Goal: Find specific page/section: Find specific page/section

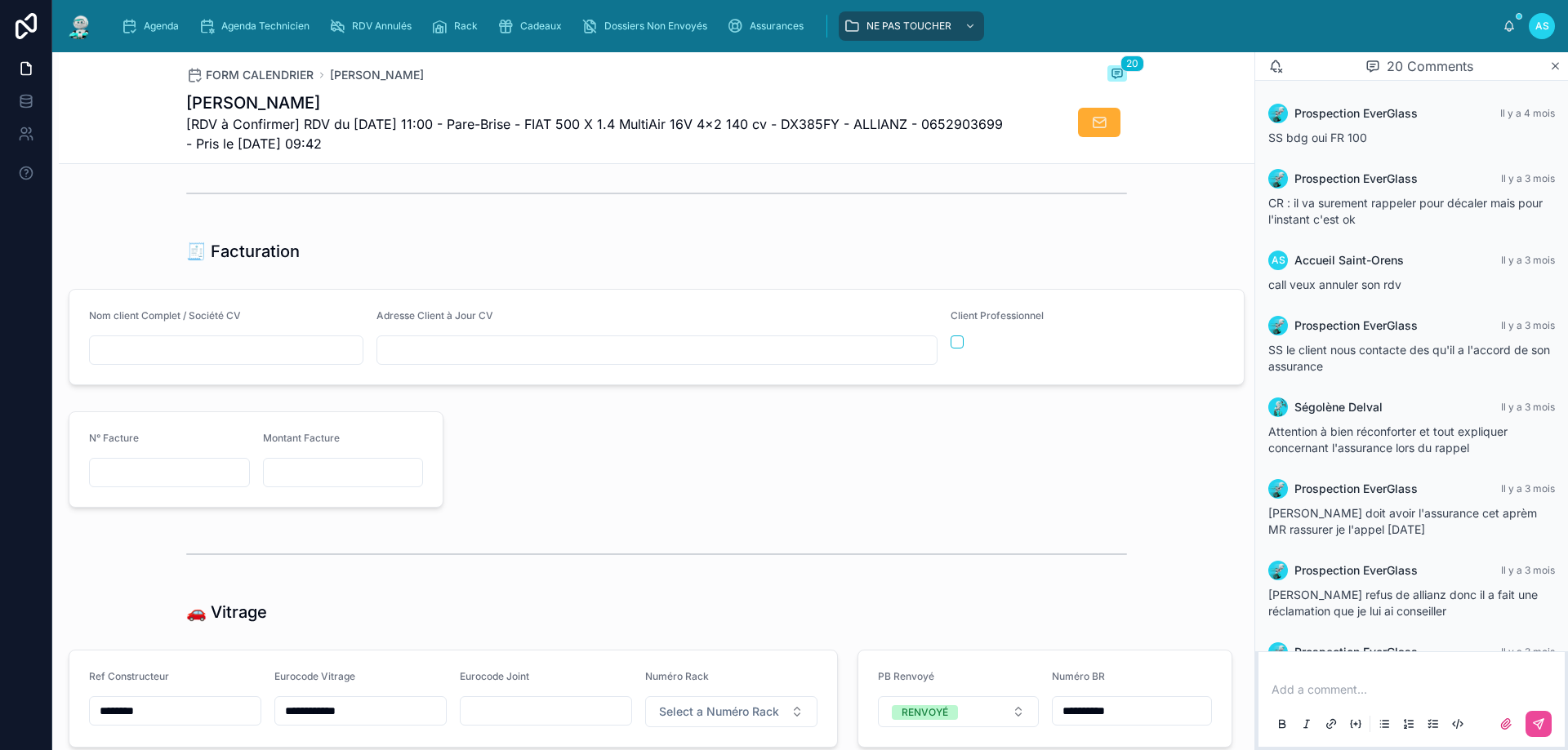
scroll to position [2042, 0]
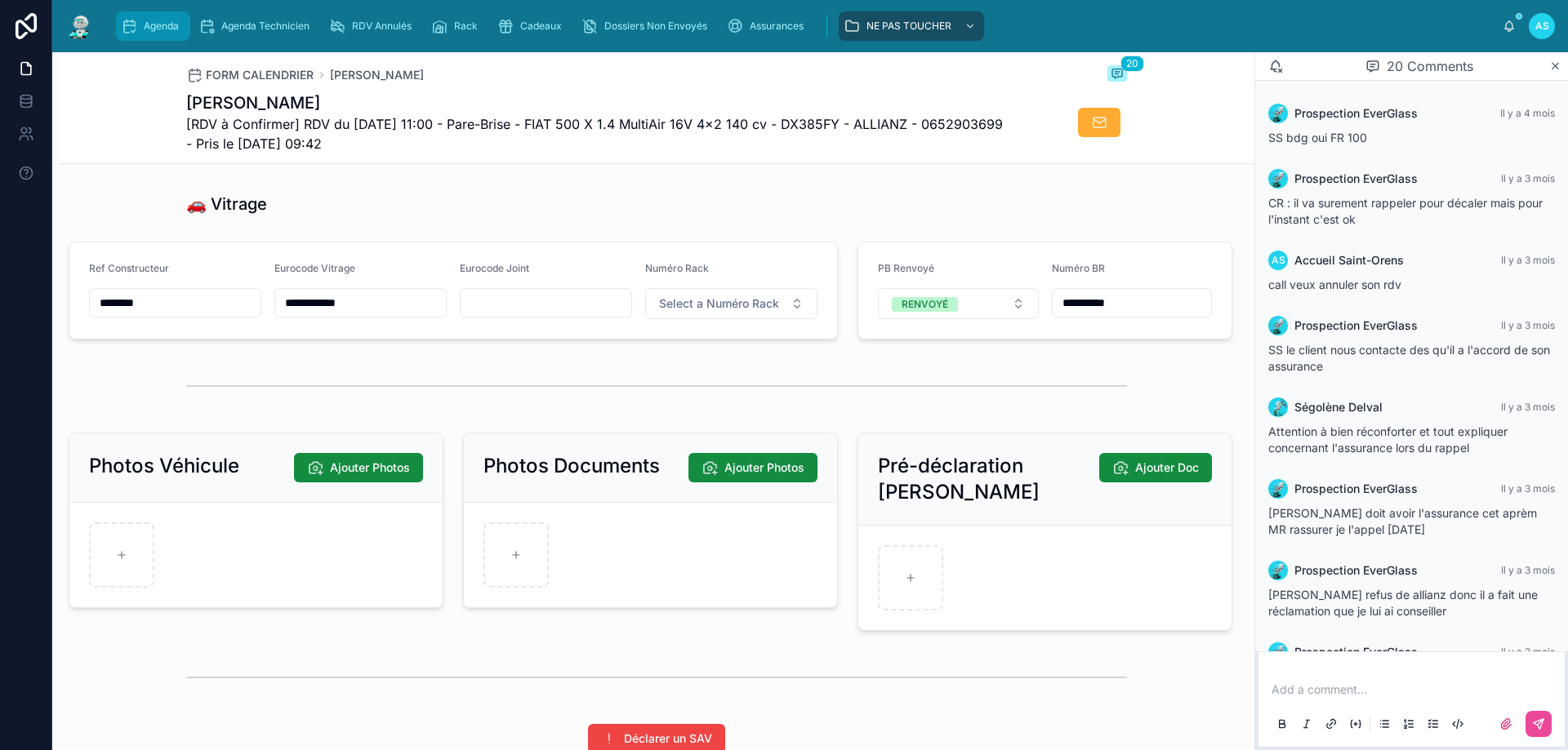
click at [122, 20] on icon "scrollable content" at bounding box center [128, 26] width 17 height 17
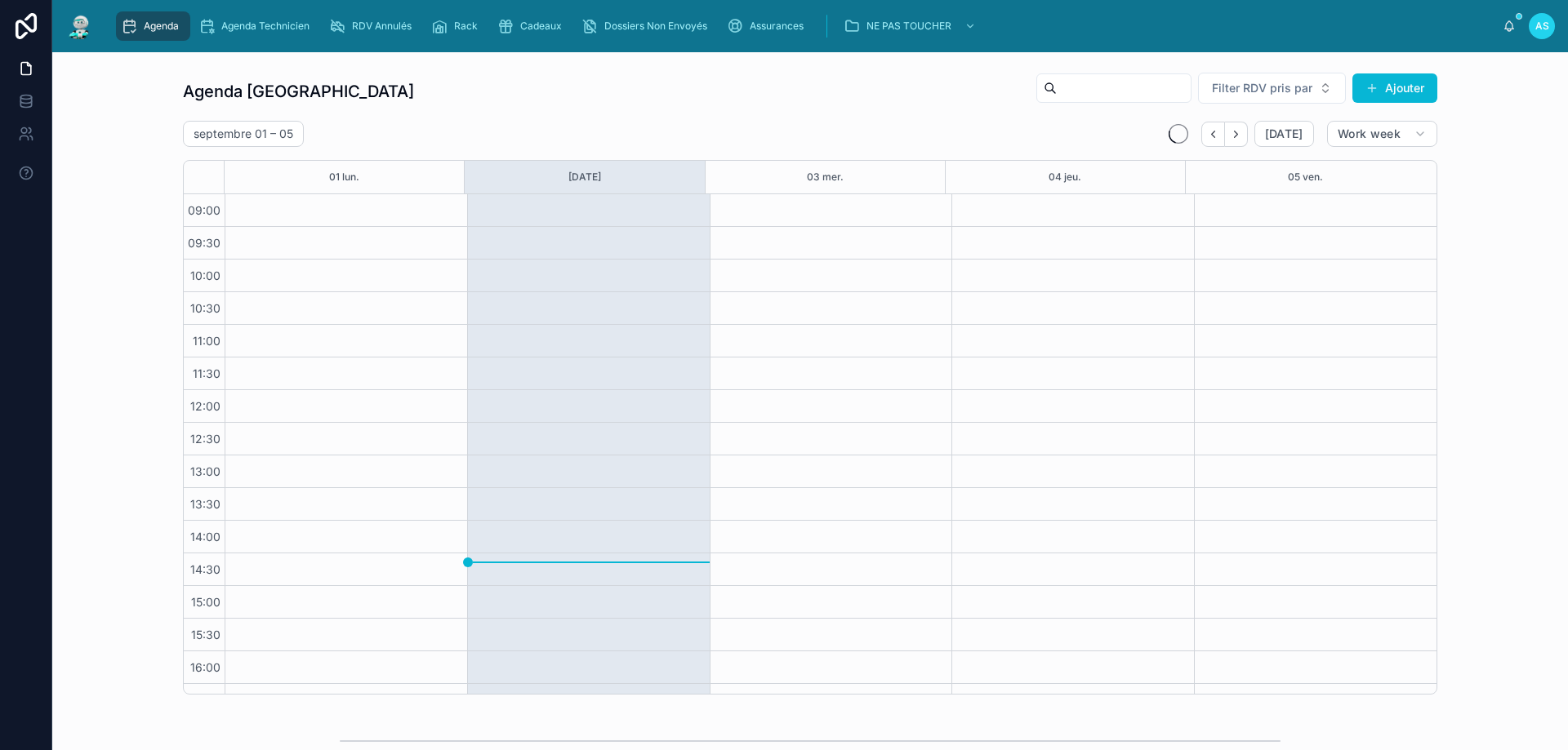
scroll to position [88, 0]
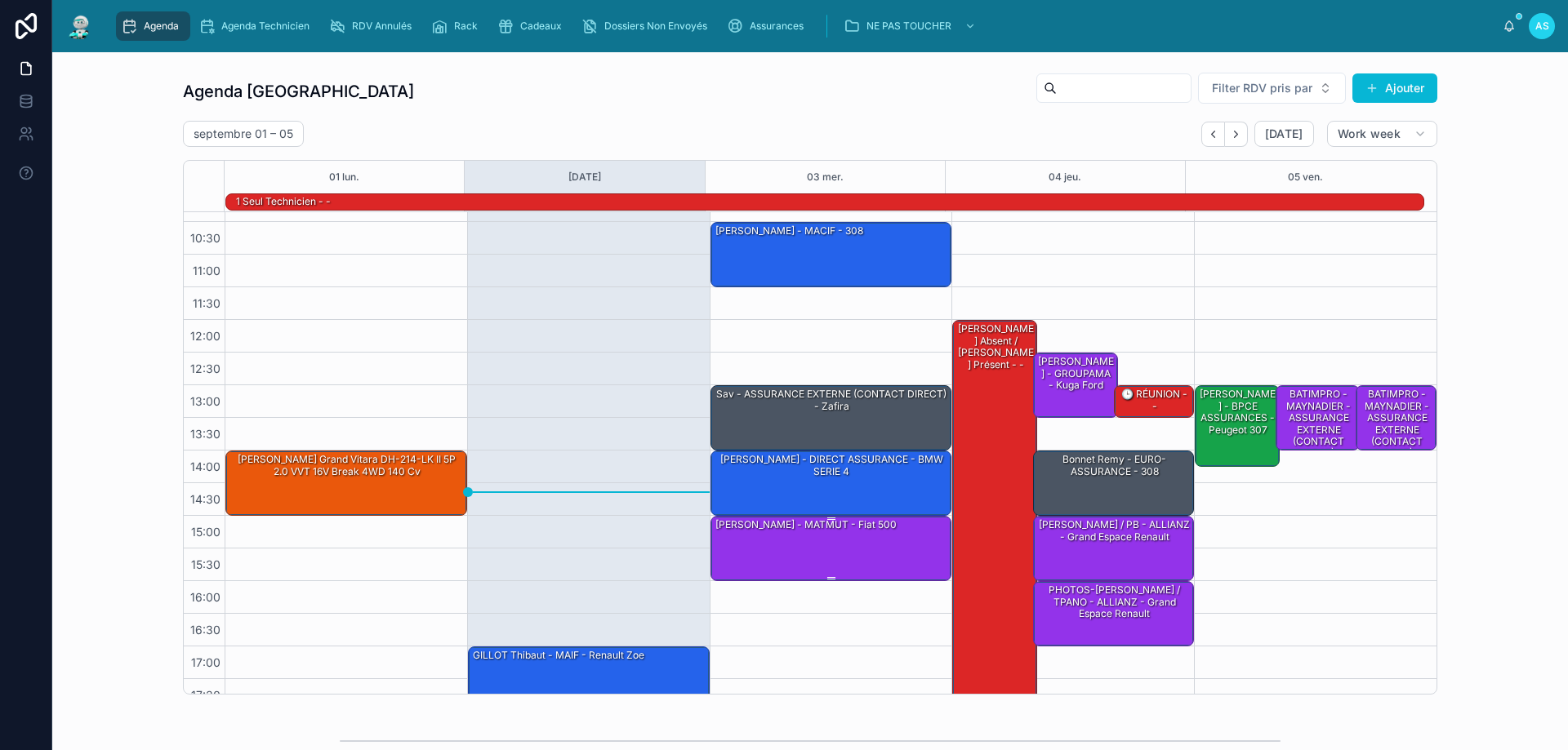
click at [760, 532] on div "[PERSON_NAME] - MATMUT - Fiat 500" at bounding box center [805, 525] width 185 height 15
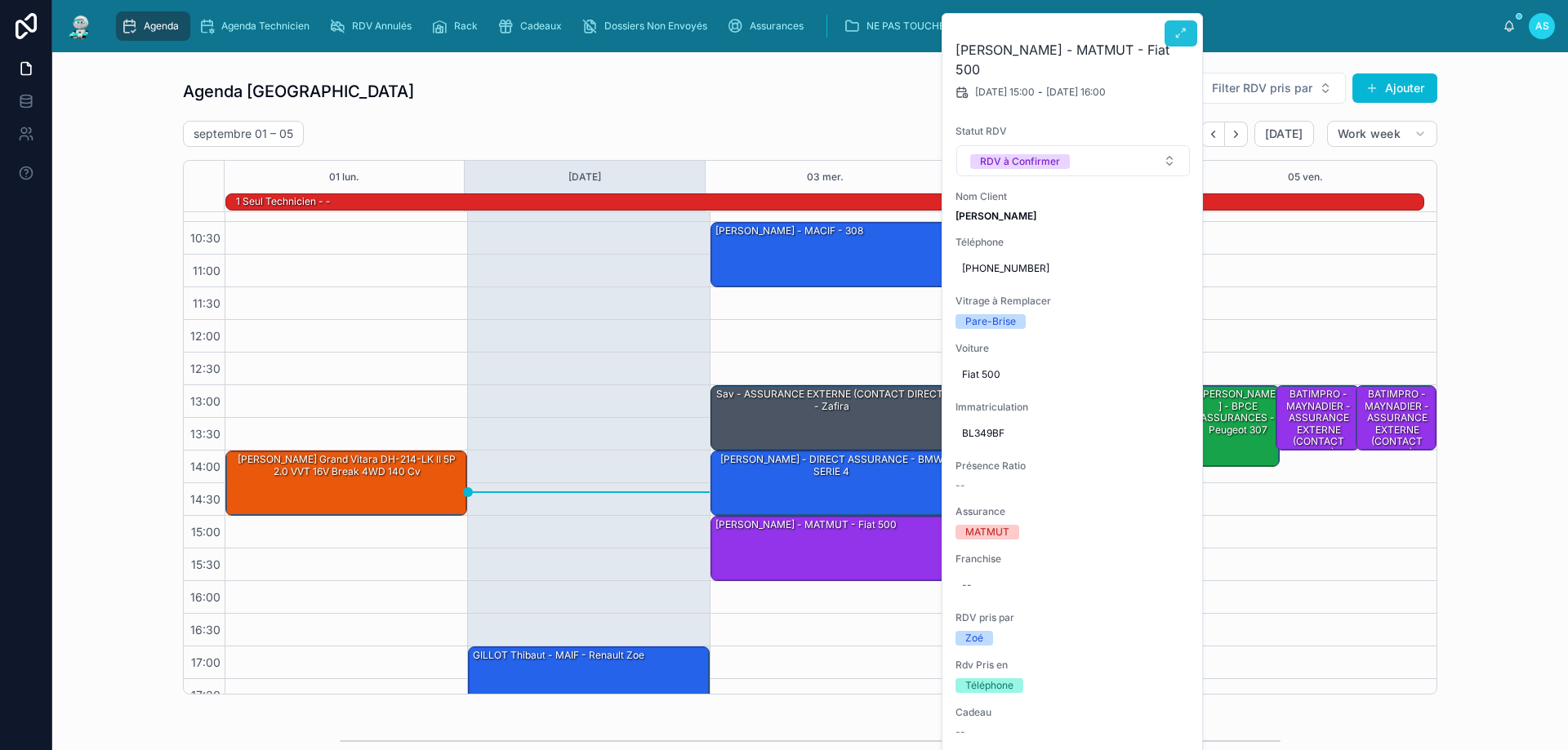
click at [1188, 39] on button at bounding box center [1180, 34] width 33 height 26
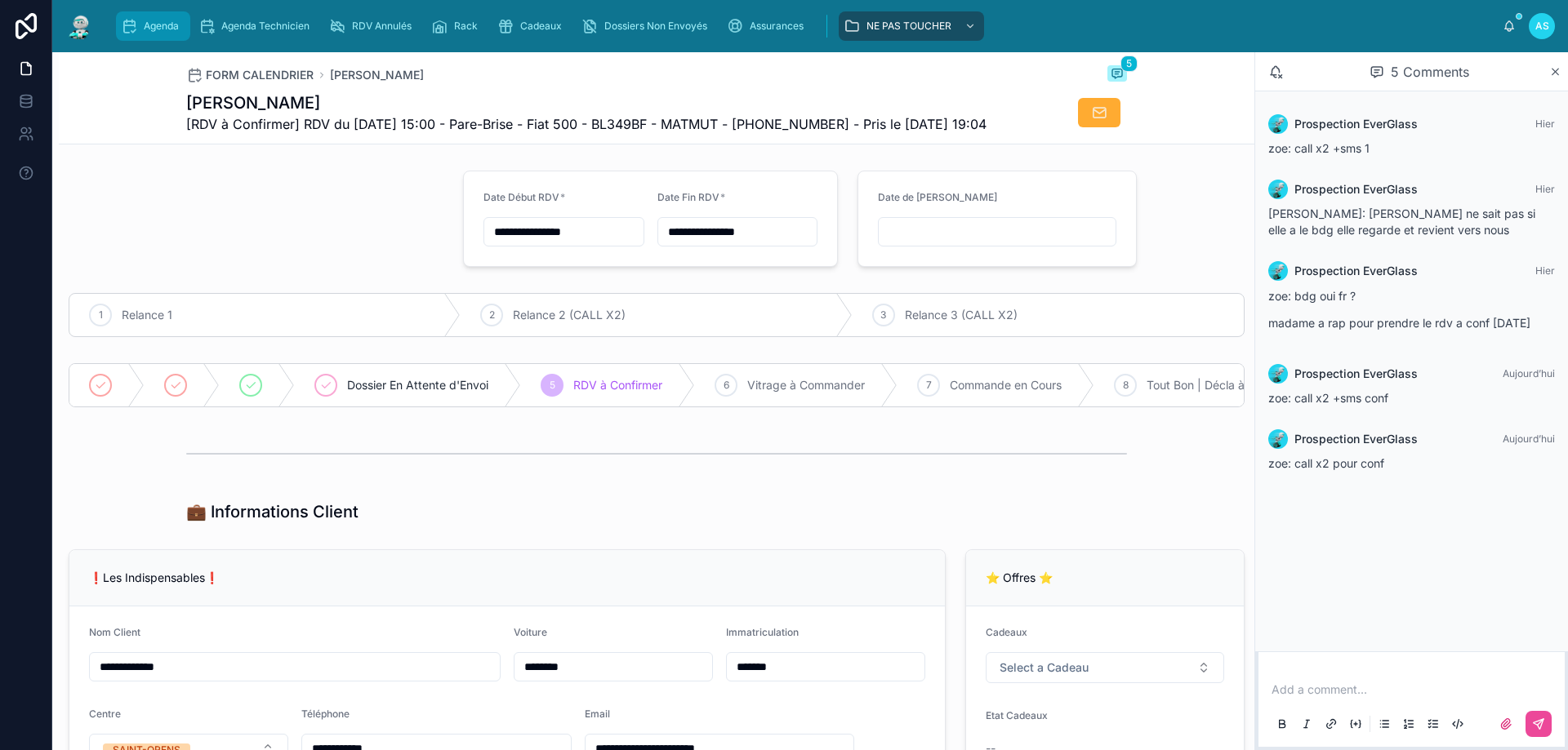
click at [140, 32] on div "Agenda" at bounding box center [152, 26] width 64 height 26
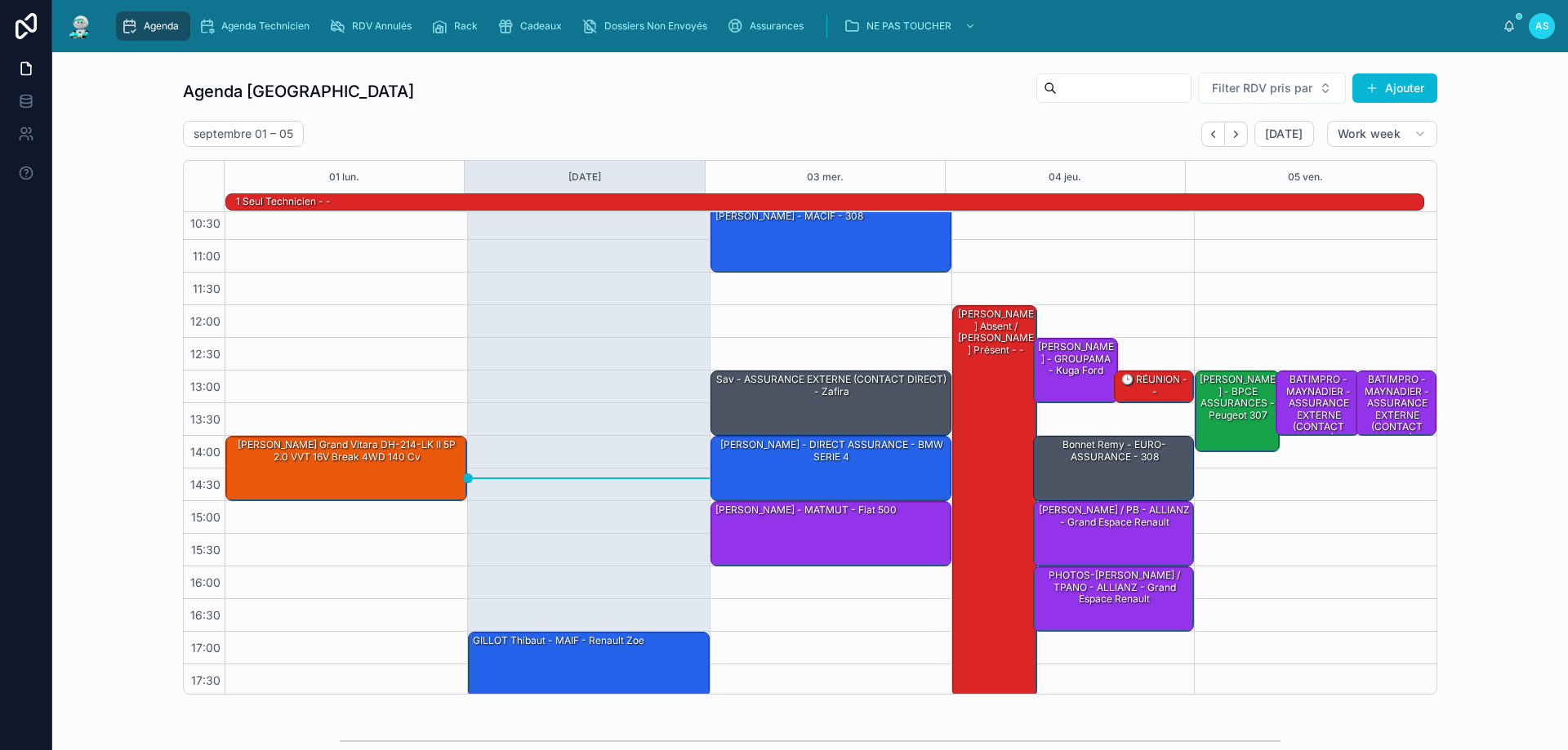
scroll to position [107, 0]
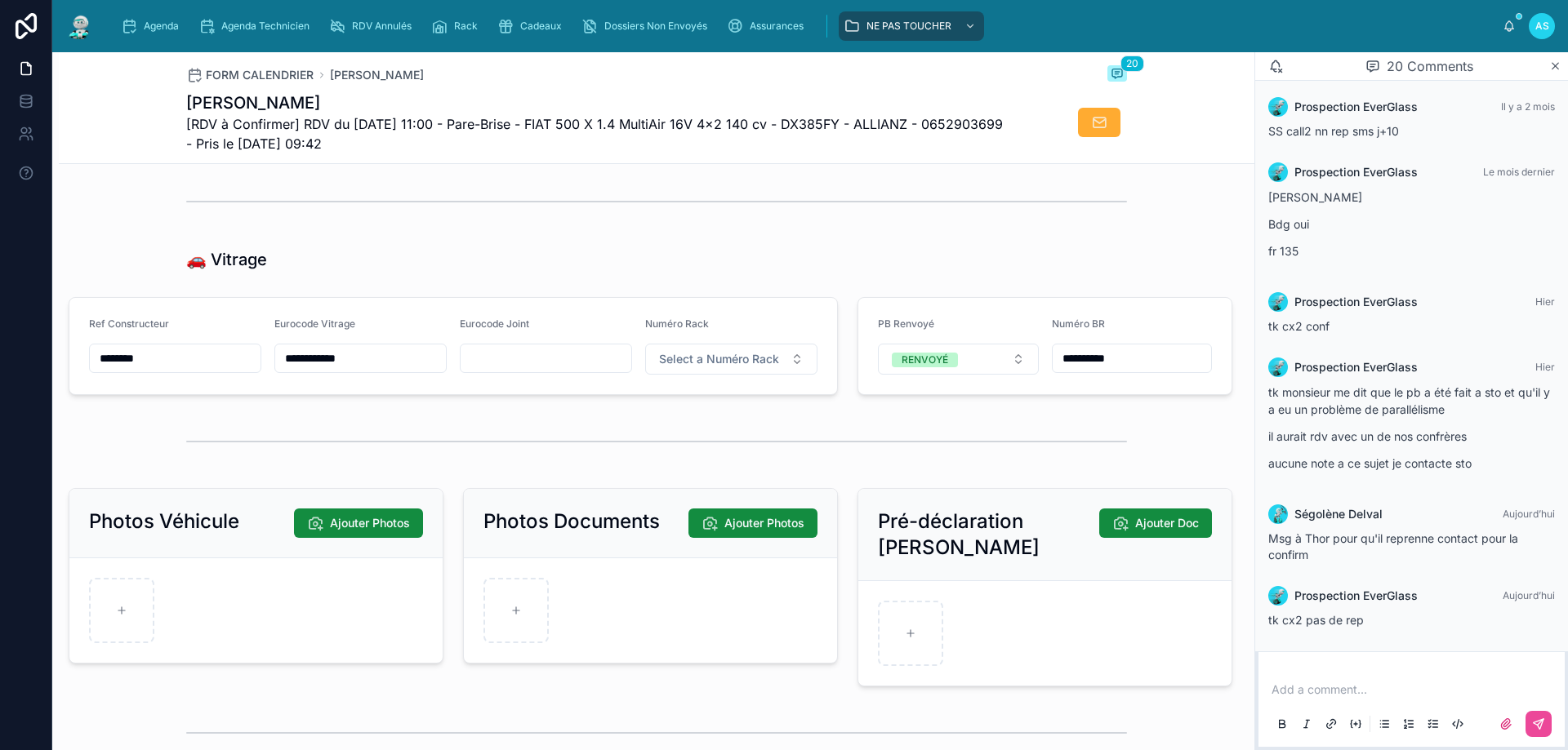
scroll to position [2042, 0]
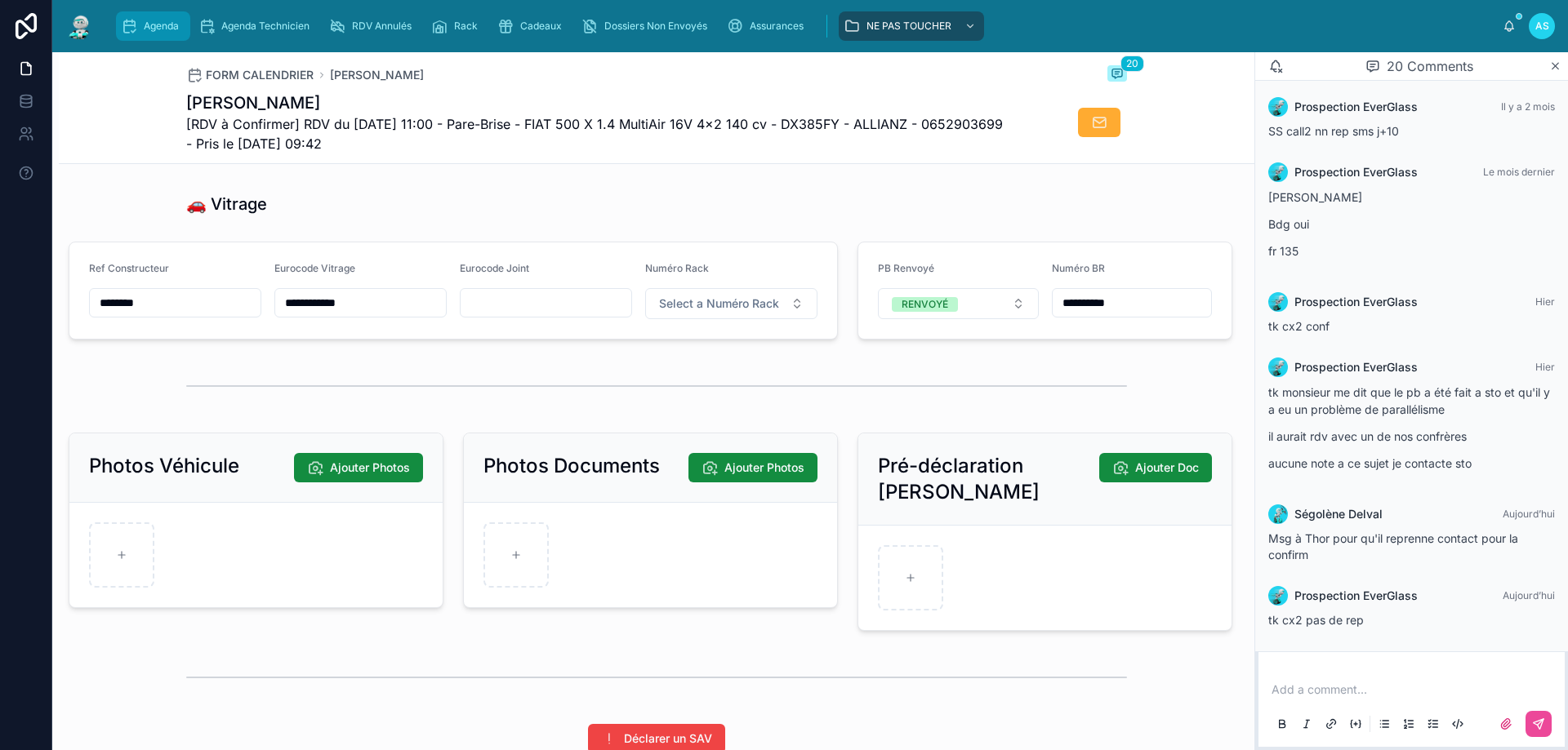
click at [169, 30] on span "Agenda" at bounding box center [162, 26] width 36 height 13
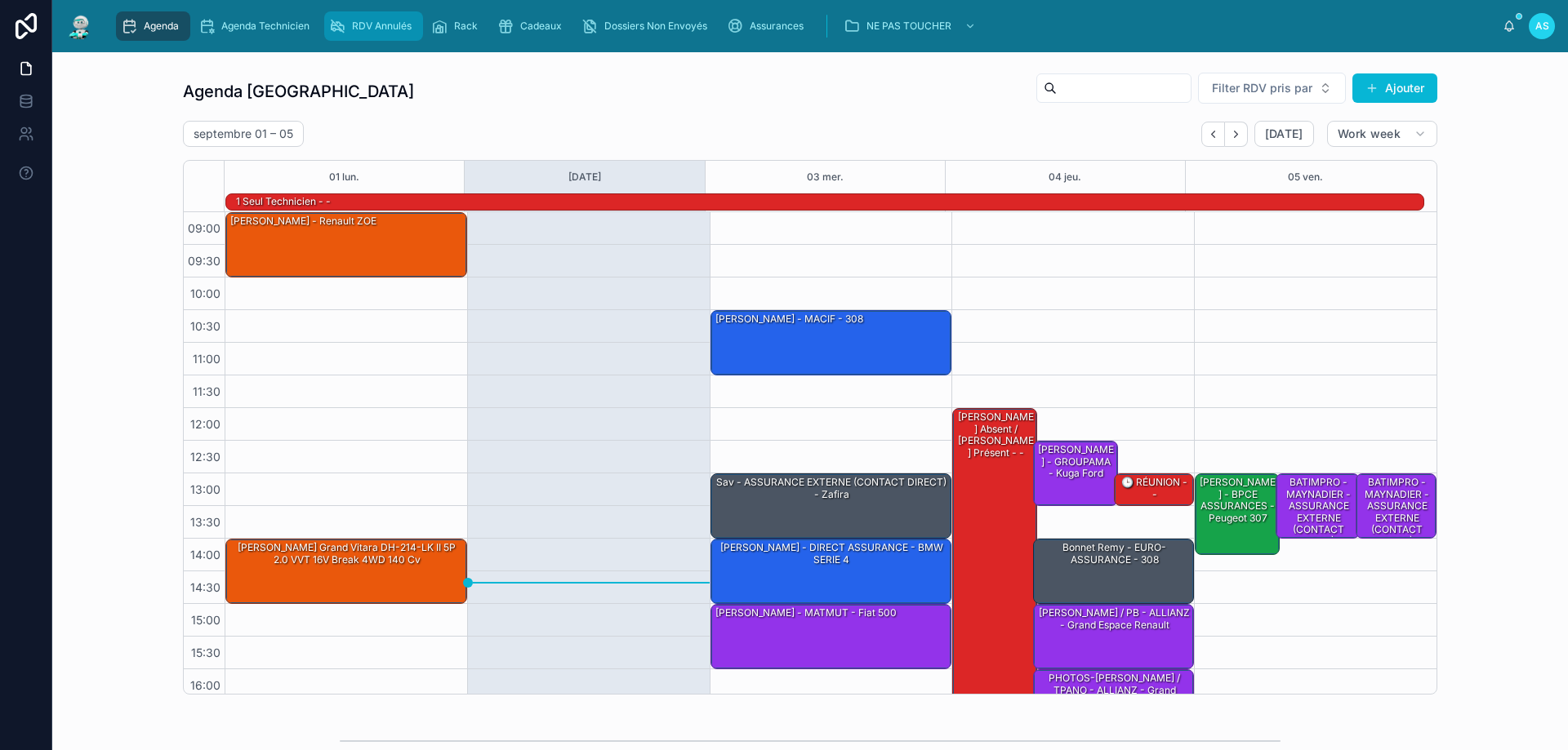
click at [376, 28] on span "RDV Annulés" at bounding box center [382, 26] width 59 height 13
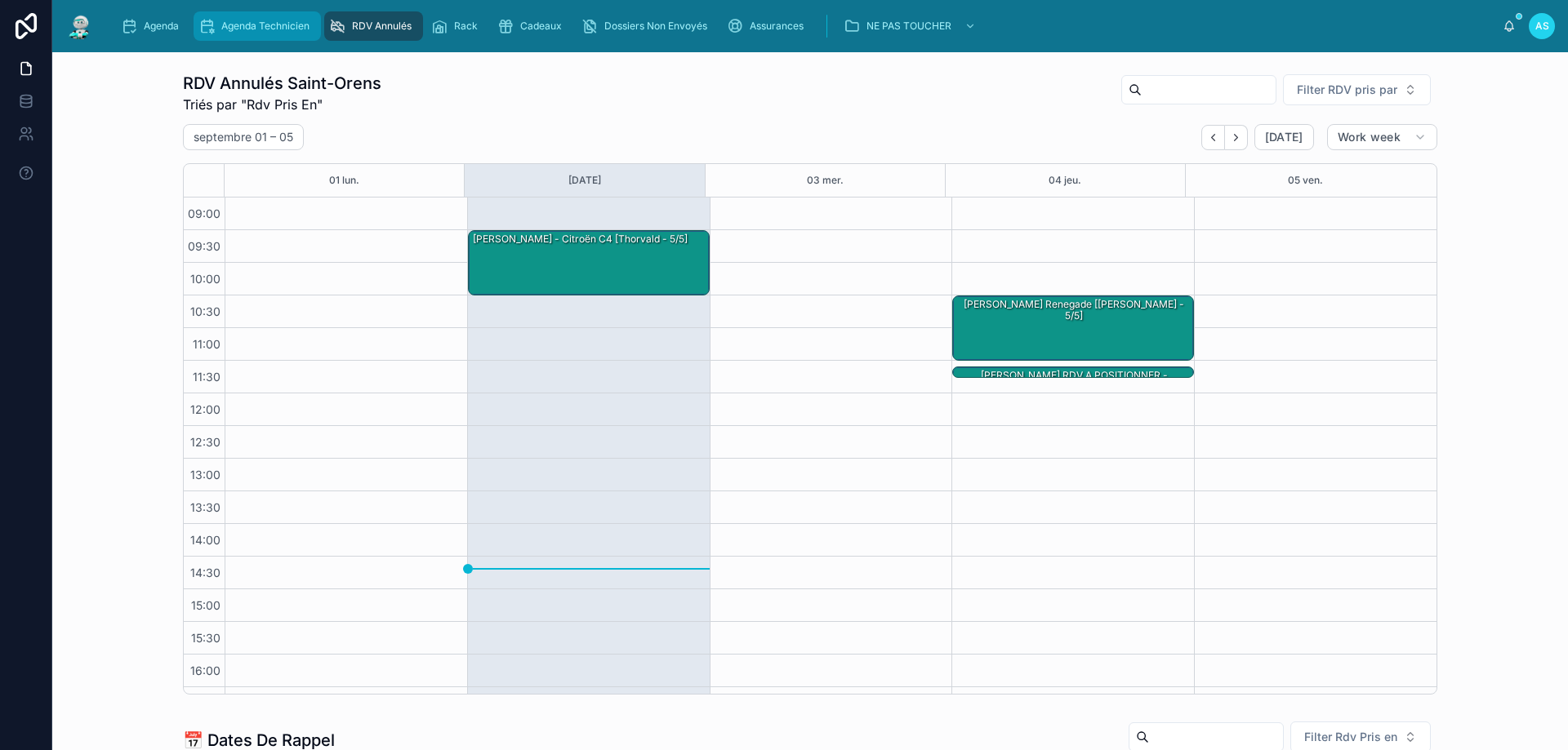
click at [262, 28] on span "Agenda Technicien" at bounding box center [264, 26] width 88 height 13
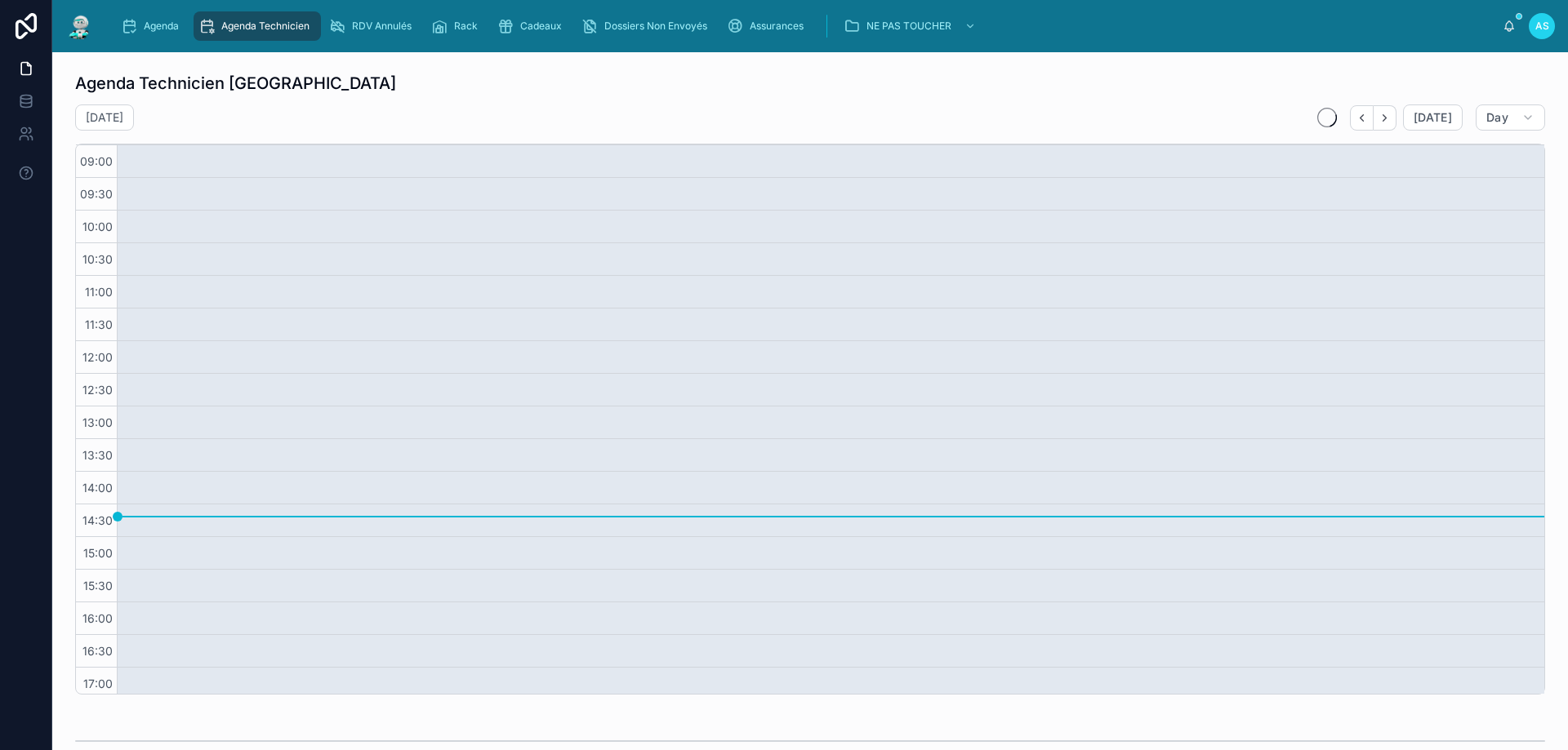
scroll to position [39, 0]
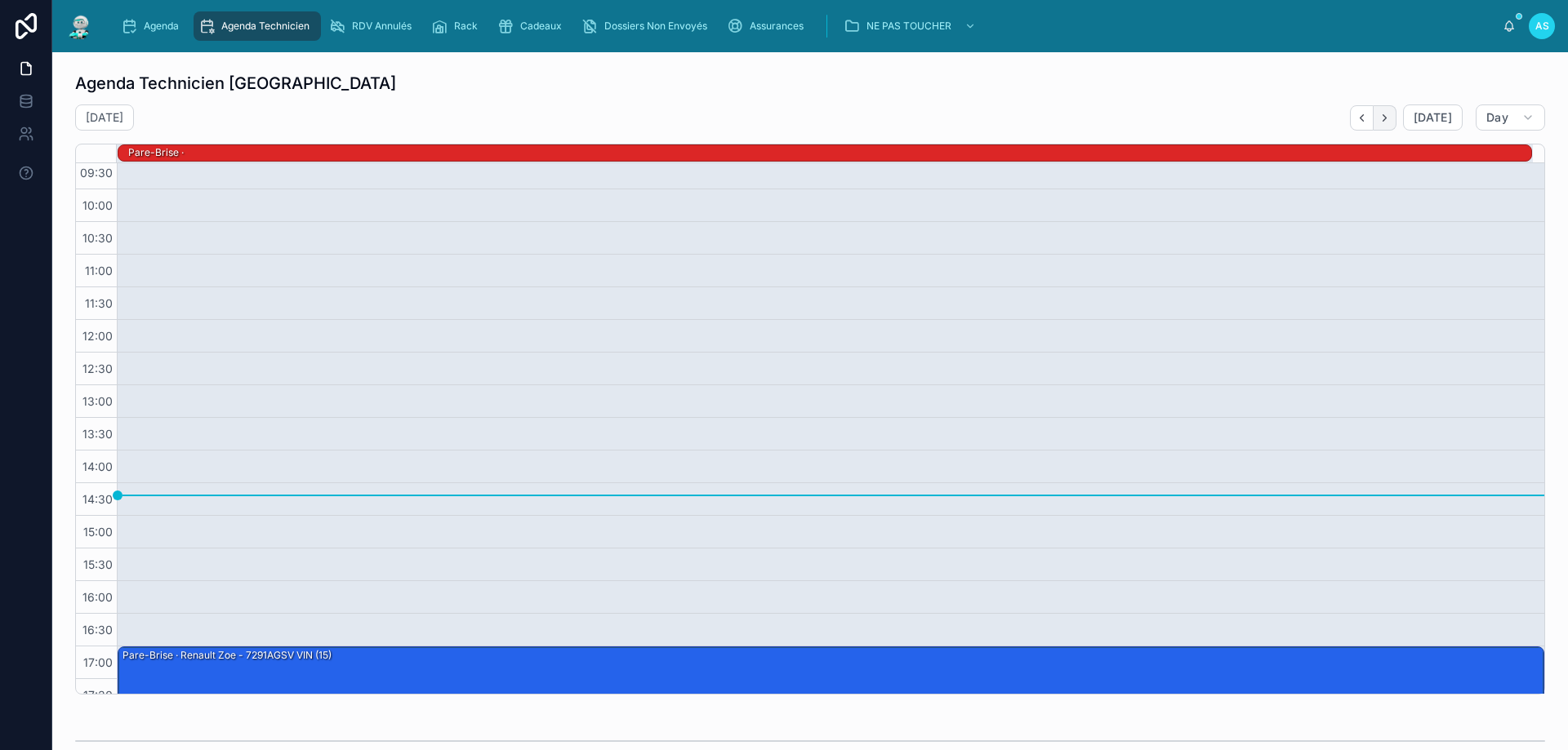
click at [1379, 117] on icon "Next" at bounding box center [1384, 117] width 12 height 12
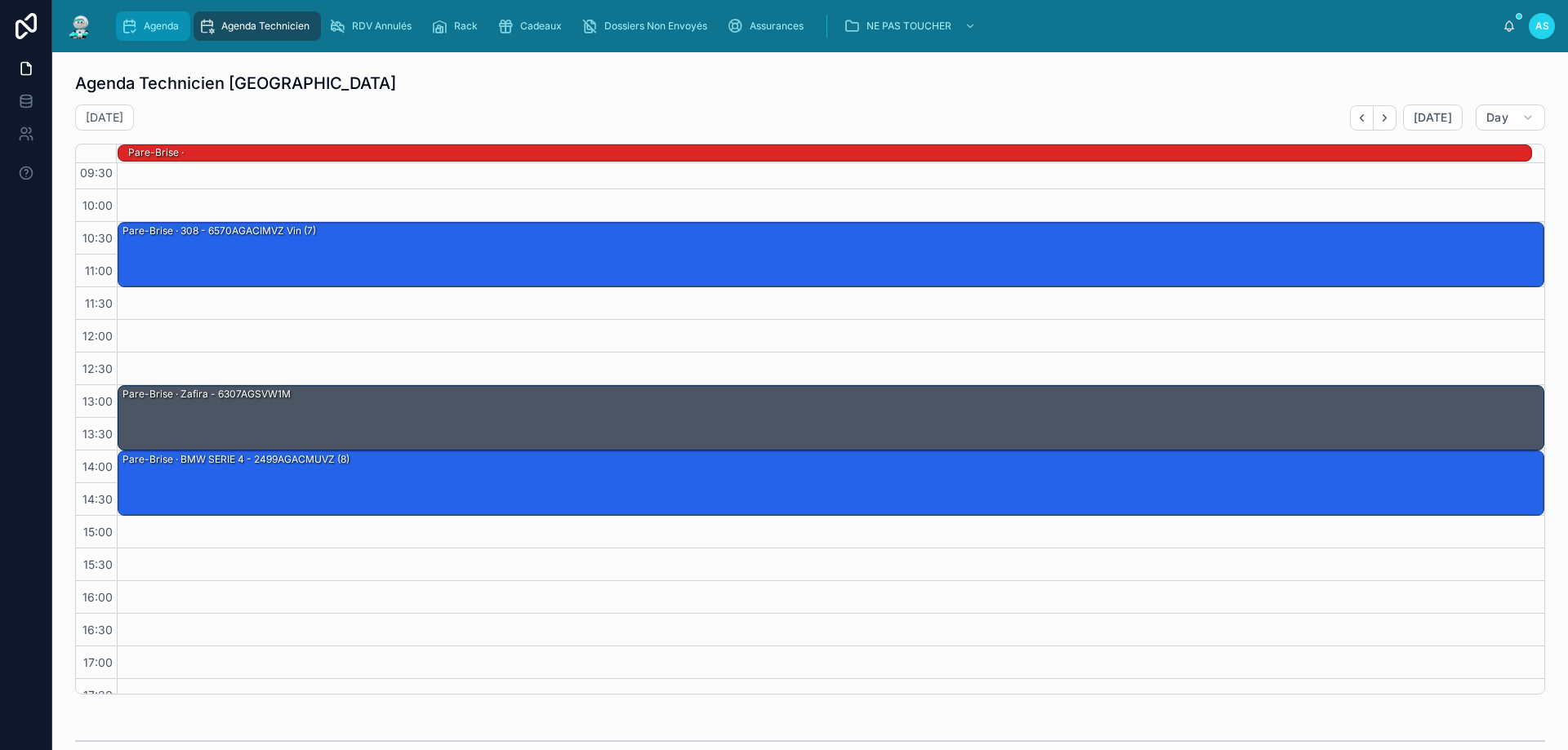
click at [151, 23] on span "Agenda" at bounding box center [162, 26] width 36 height 13
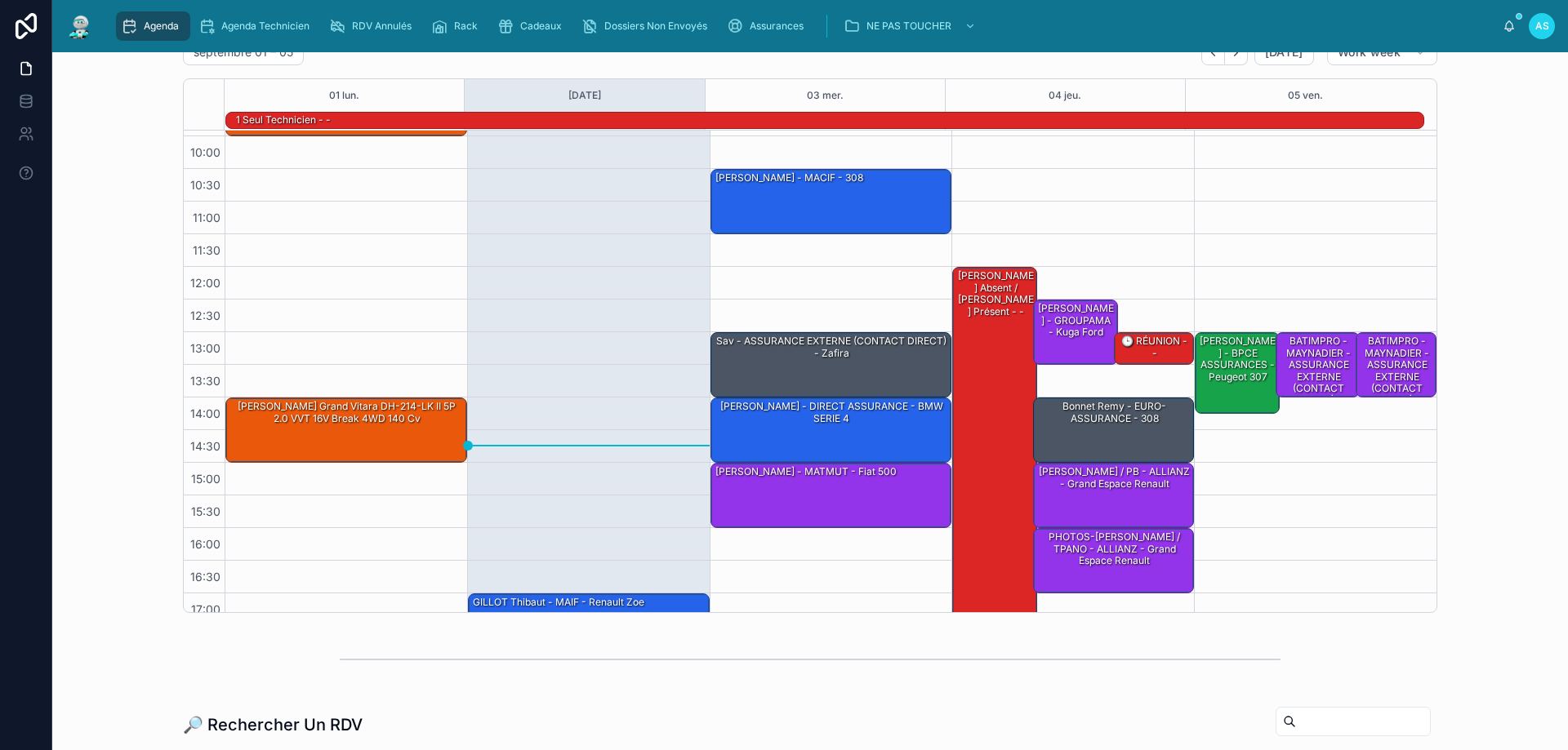
scroll to position [107, 0]
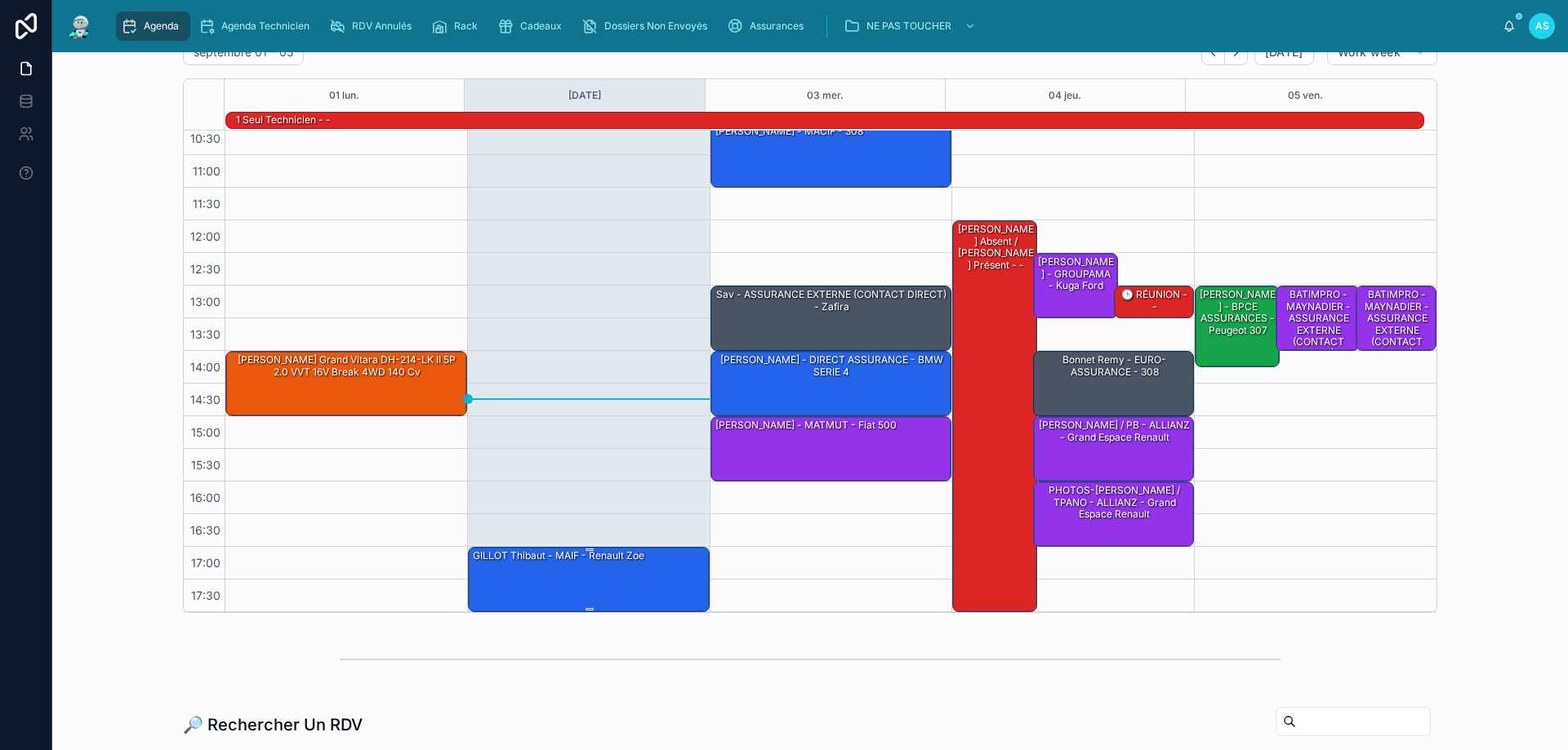
click at [580, 562] on div "GILLOT Thibaut - MAIF - Renault Zoe" at bounding box center [558, 556] width 175 height 15
